Goal: Task Accomplishment & Management: Manage account settings

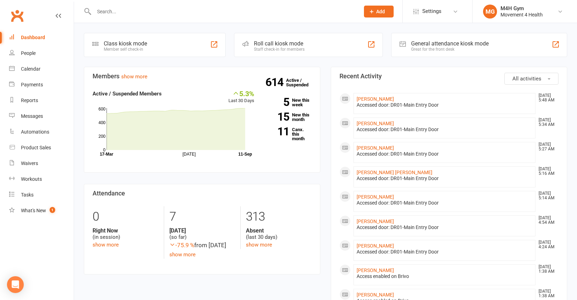
click at [111, 15] on input "text" at bounding box center [223, 12] width 263 height 10
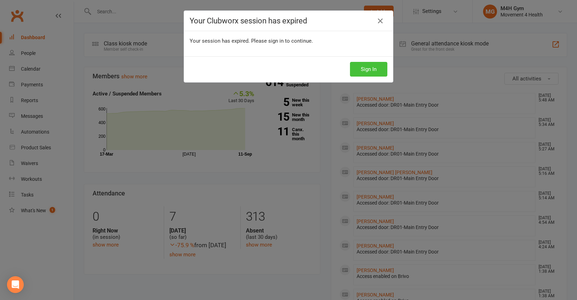
click at [374, 74] on button "Sign In" at bounding box center [368, 69] width 37 height 15
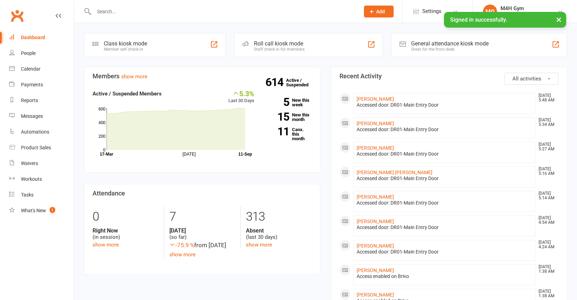
click at [114, 15] on input "text" at bounding box center [223, 12] width 263 height 10
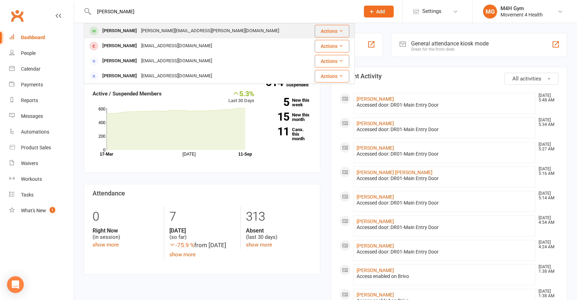
type input "ginn"
click at [109, 31] on div "Susan Ginn" at bounding box center [119, 31] width 39 height 10
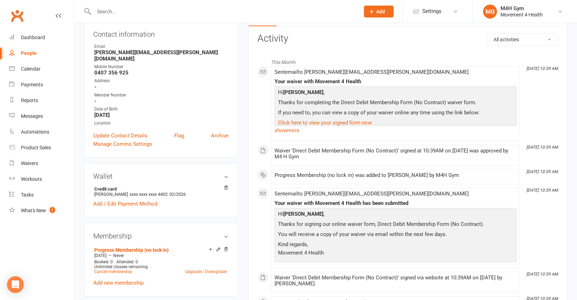
scroll to position [88, 0]
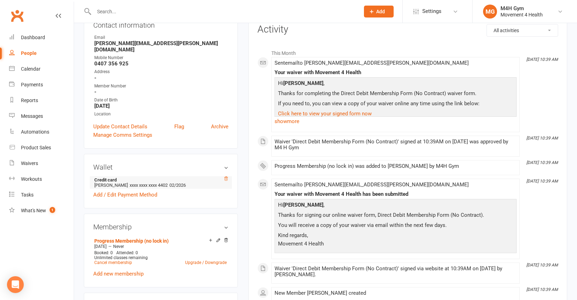
click at [226, 176] on icon at bounding box center [226, 178] width 3 height 4
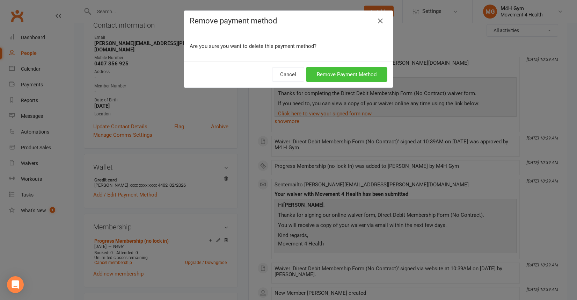
click at [323, 76] on button "Remove Payment Method" at bounding box center [346, 74] width 81 height 15
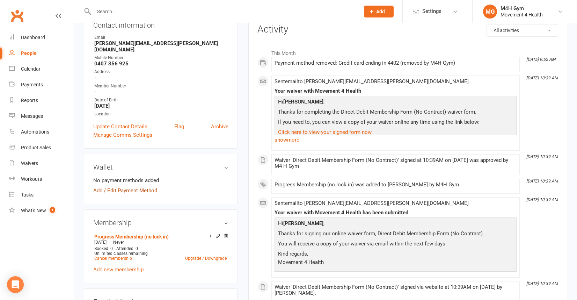
click at [153, 186] on link "Add / Edit Payment Method" at bounding box center [125, 190] width 64 height 8
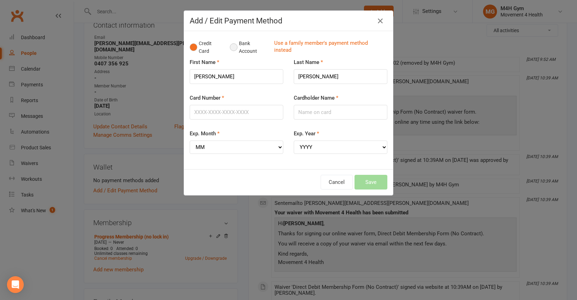
click at [234, 49] on button "Bank Account" at bounding box center [249, 47] width 39 height 21
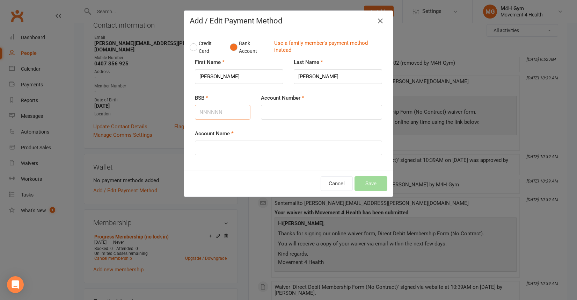
click at [210, 111] on input "BSB" at bounding box center [223, 112] width 56 height 15
type input "734070"
click at [271, 113] on input "Account Number" at bounding box center [321, 112] width 121 height 15
type input "515977"
click at [217, 153] on input "Account Name" at bounding box center [288, 147] width 187 height 15
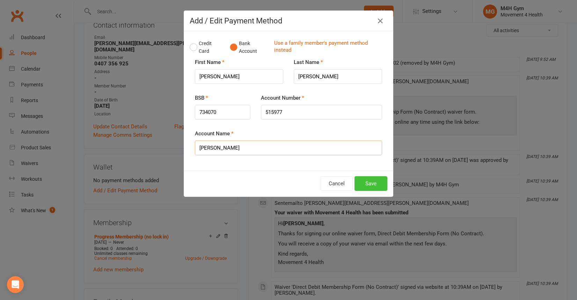
type input "Susan Ginn"
click at [371, 183] on button "Save" at bounding box center [371, 183] width 33 height 15
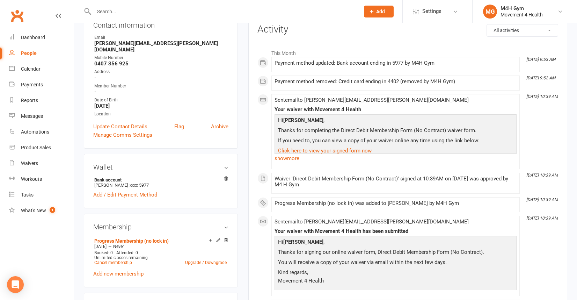
click at [111, 13] on input "text" at bounding box center [223, 12] width 263 height 10
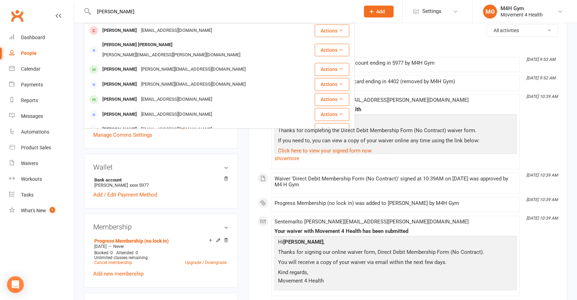
scroll to position [171, 0]
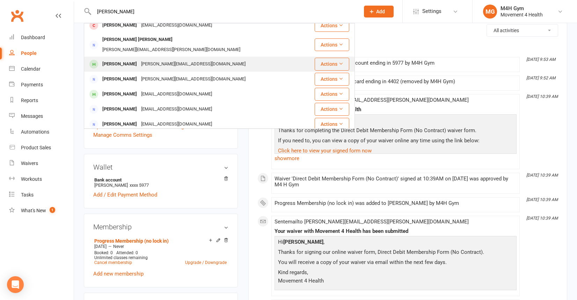
type input "peter l"
click at [131, 59] on div "Peter Lippiatt" at bounding box center [119, 64] width 39 height 10
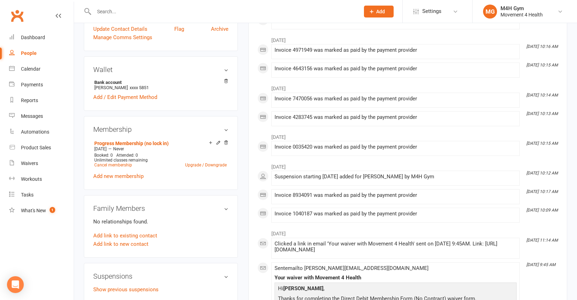
scroll to position [176, 0]
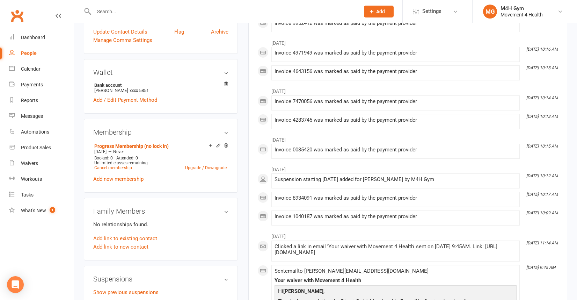
click at [119, 15] on input "text" at bounding box center [223, 12] width 263 height 10
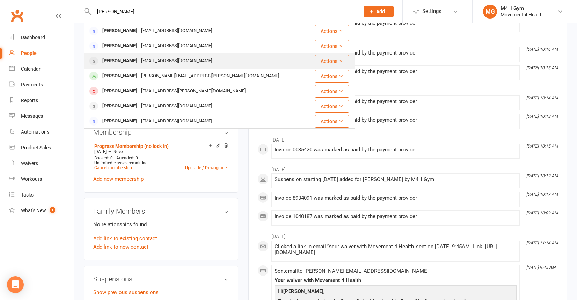
type input "trish"
click at [128, 59] on div "Trish Mcarthur" at bounding box center [119, 61] width 39 height 10
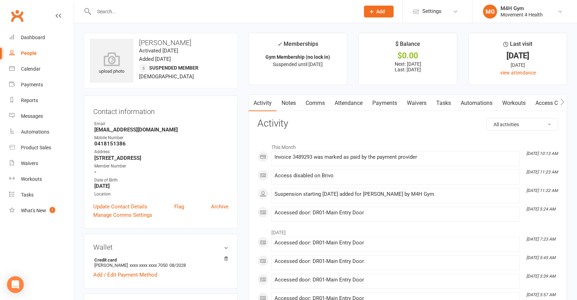
click at [127, 12] on input "text" at bounding box center [223, 12] width 263 height 10
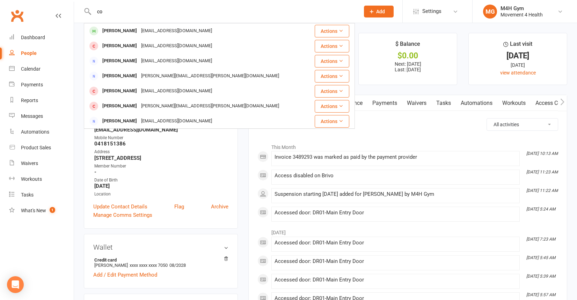
type input "c"
